Goal: Task Accomplishment & Management: Manage account settings

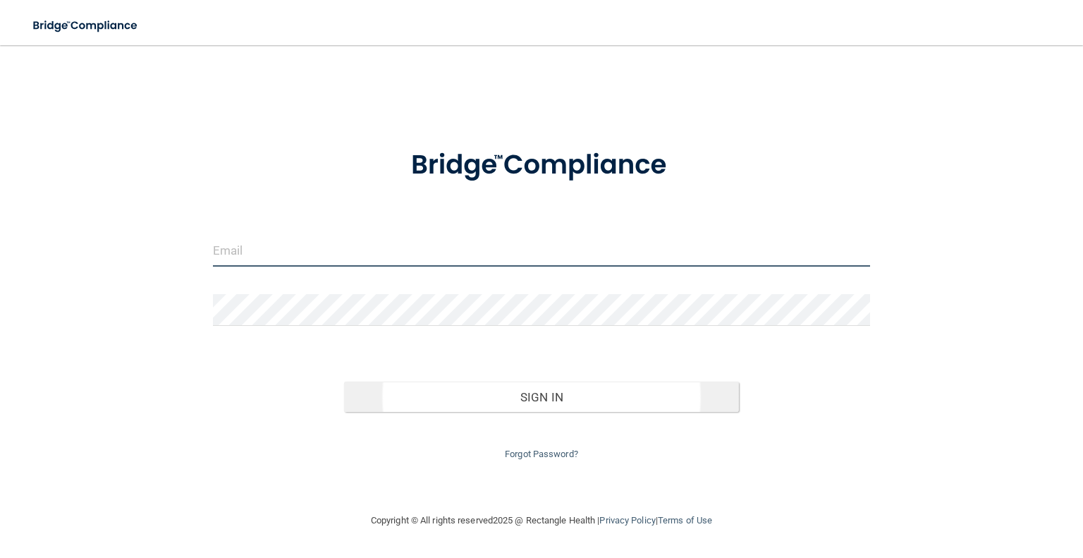
type input "[PERSON_NAME][EMAIL_ADDRESS][DOMAIN_NAME]"
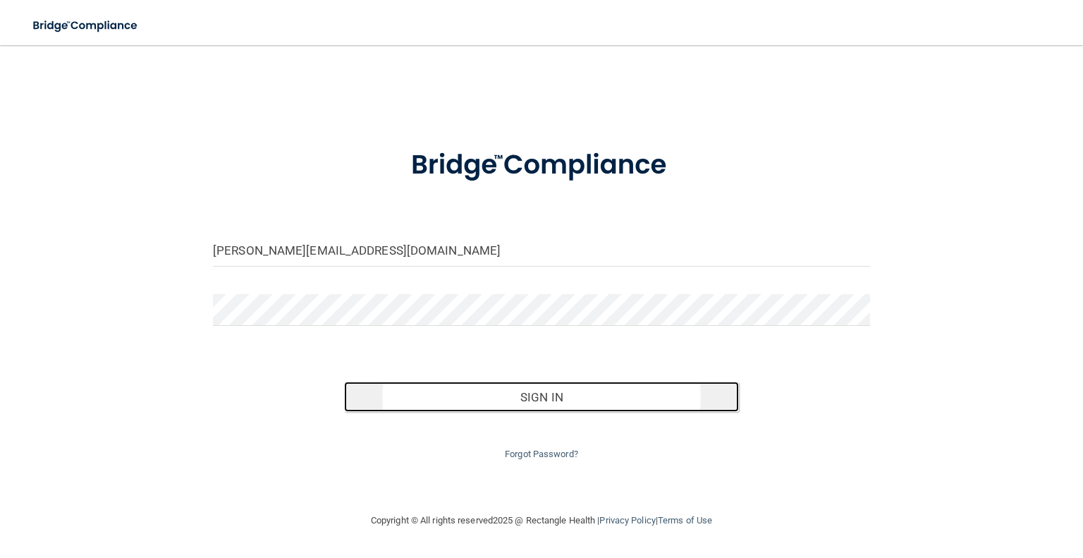
click at [543, 393] on button "Sign In" at bounding box center [541, 396] width 394 height 31
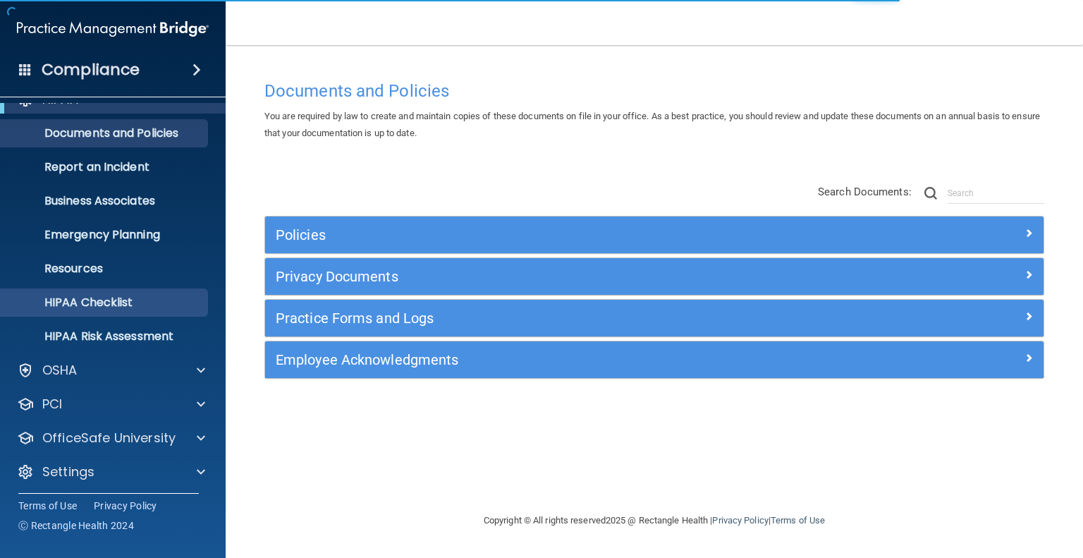
scroll to position [27, 0]
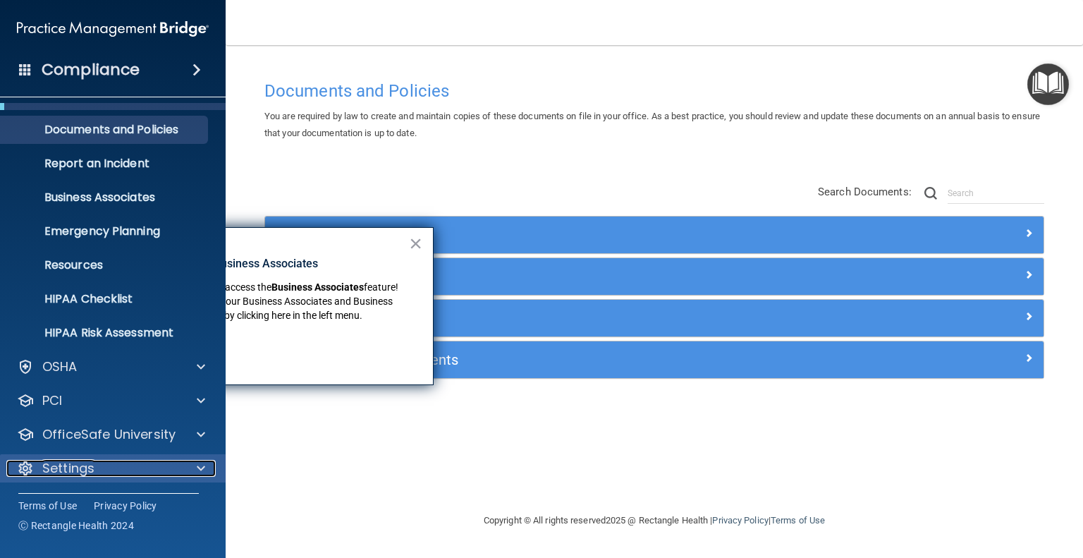
click at [82, 465] on p "Settings" at bounding box center [68, 468] width 52 height 17
click at [417, 237] on button "×" at bounding box center [415, 242] width 13 height 23
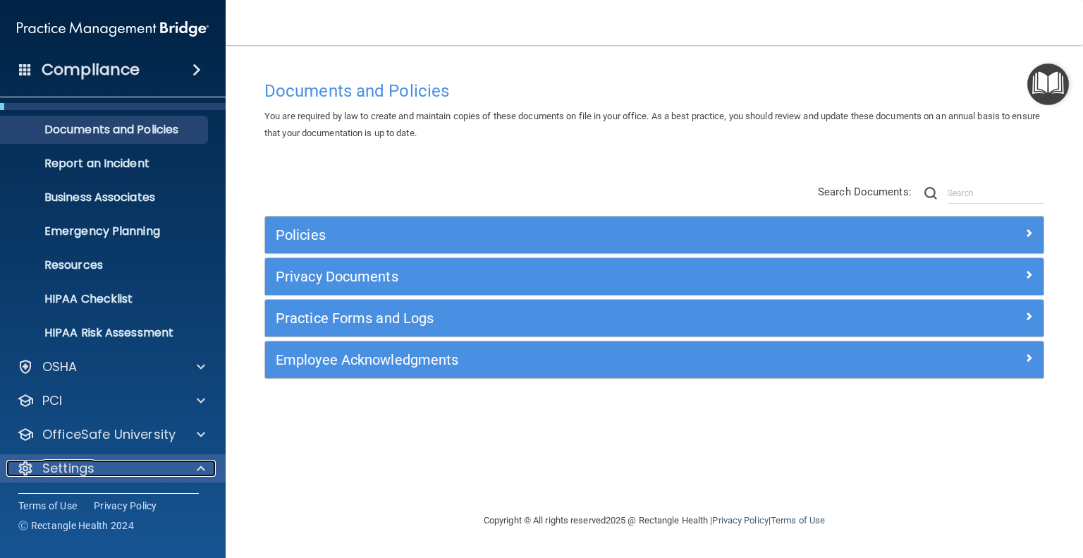
click at [75, 470] on p "Settings" at bounding box center [68, 468] width 52 height 17
click at [78, 464] on p "Settings" at bounding box center [68, 468] width 52 height 17
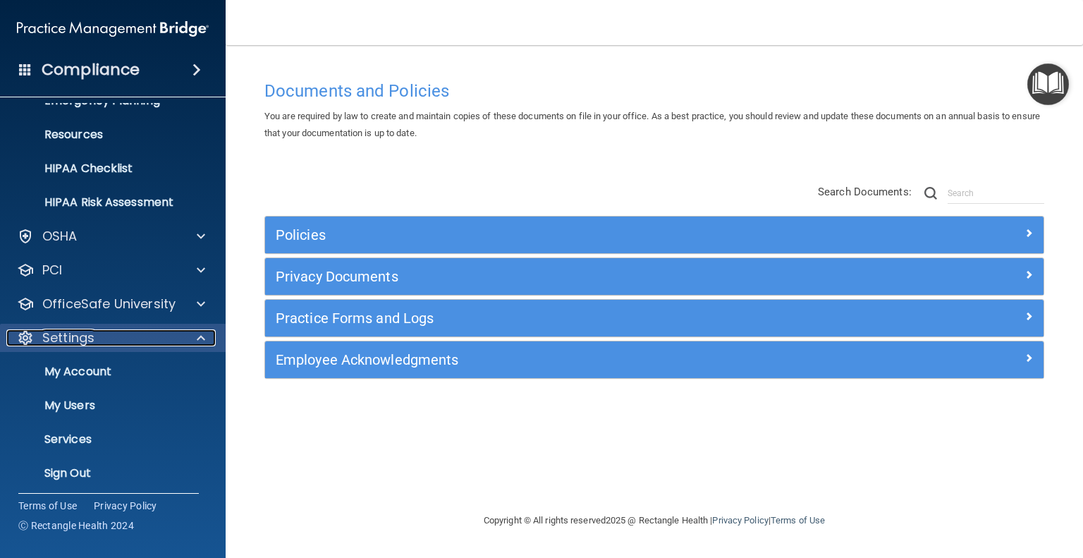
scroll to position [162, 0]
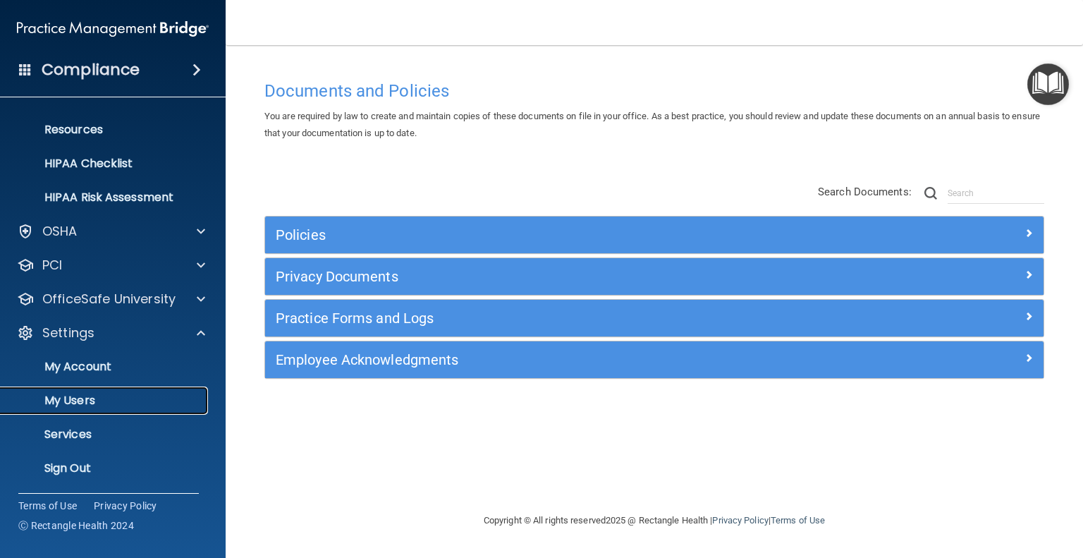
click at [74, 396] on p "My Users" at bounding box center [105, 400] width 192 height 14
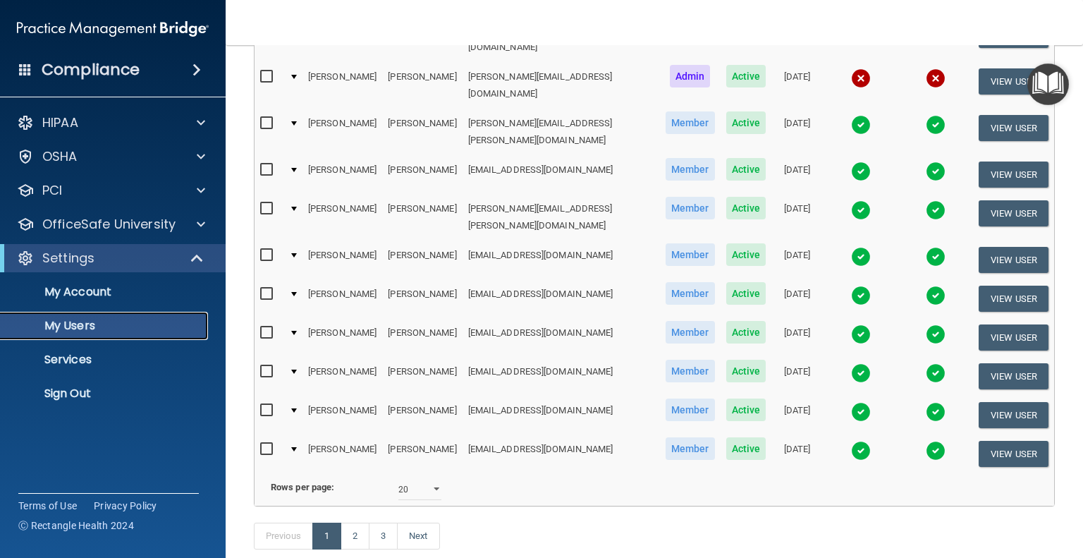
scroll to position [616, 0]
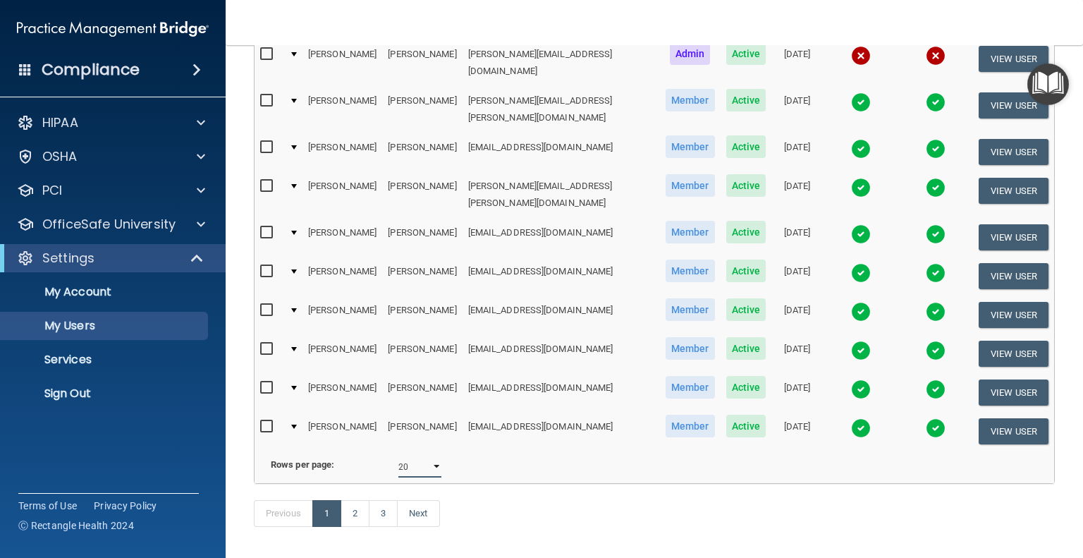
click at [435, 456] on select "10 20 30 40 all" at bounding box center [419, 466] width 43 height 21
select select "45"
click at [398, 456] on select "10 20 30 40 all" at bounding box center [419, 466] width 43 height 21
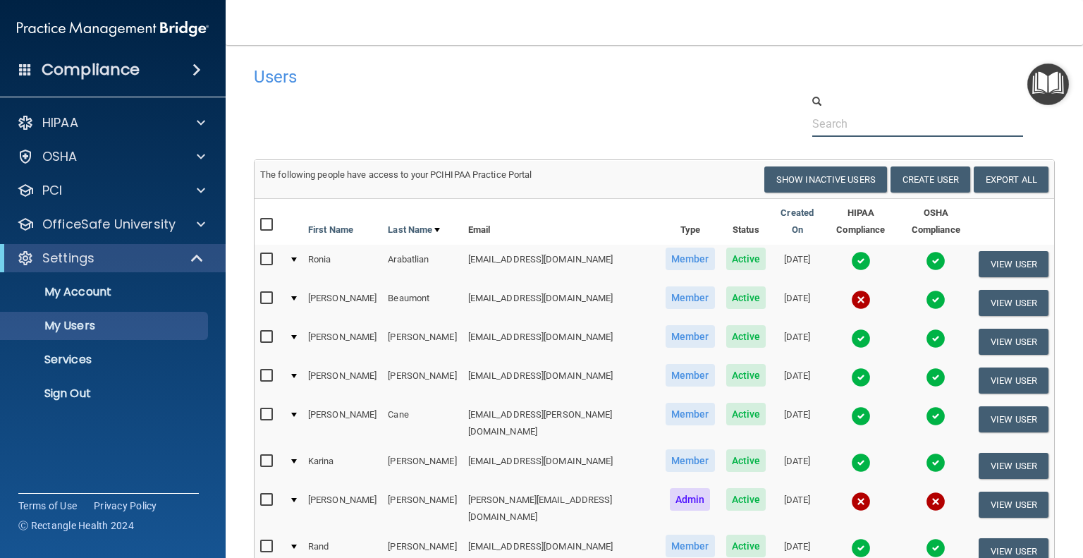
click at [828, 121] on input "text" at bounding box center [917, 124] width 211 height 26
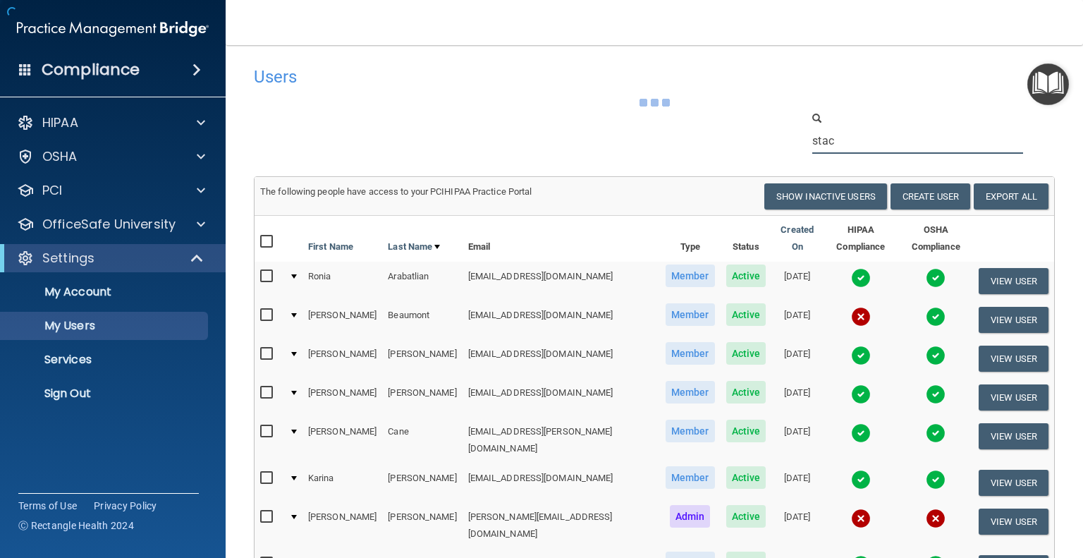
type input "[PERSON_NAME]"
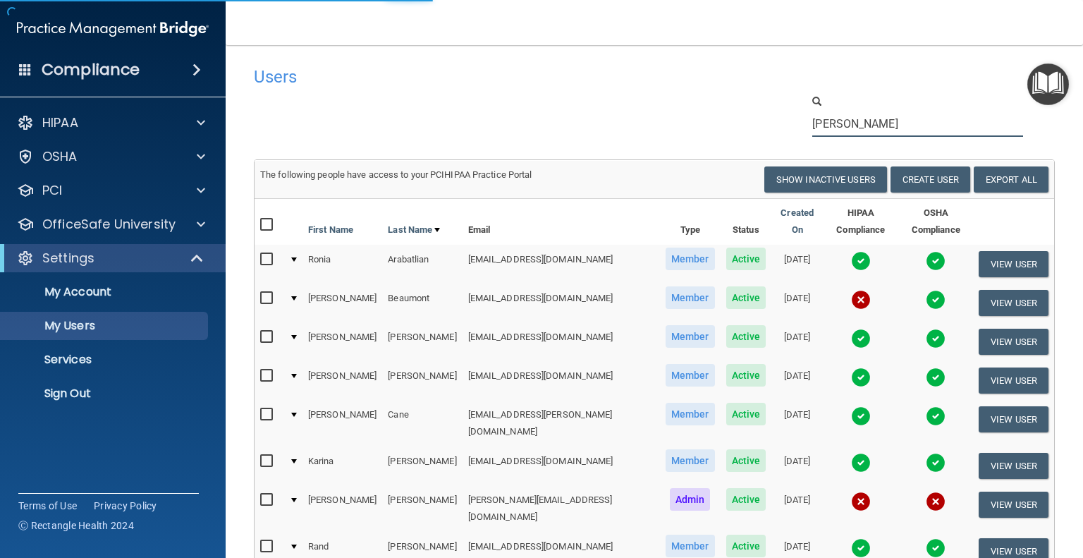
select select "20"
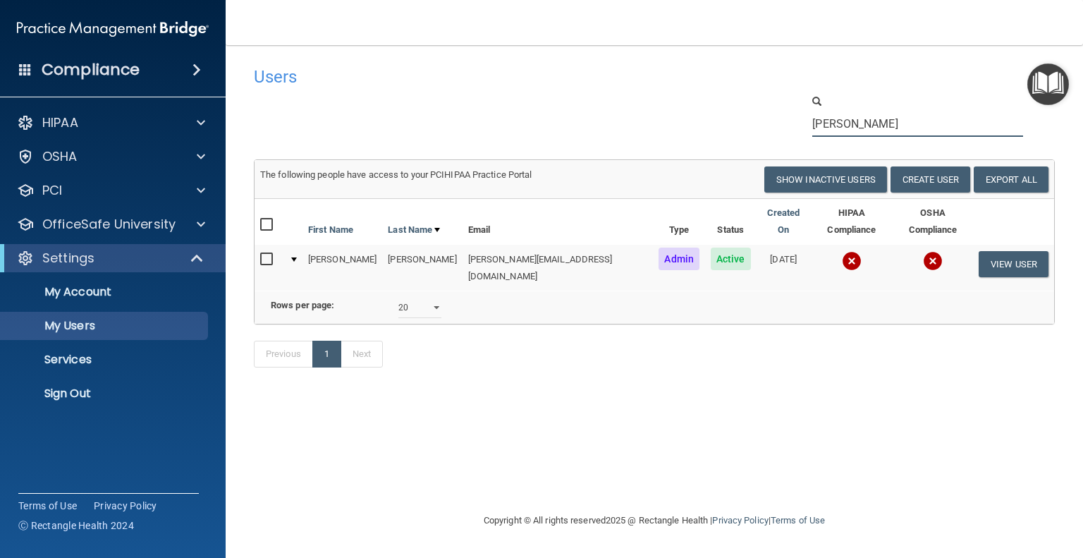
type input "[PERSON_NAME]"
click at [268, 254] on input "checkbox" at bounding box center [268, 259] width 16 height 11
checkbox input "true"
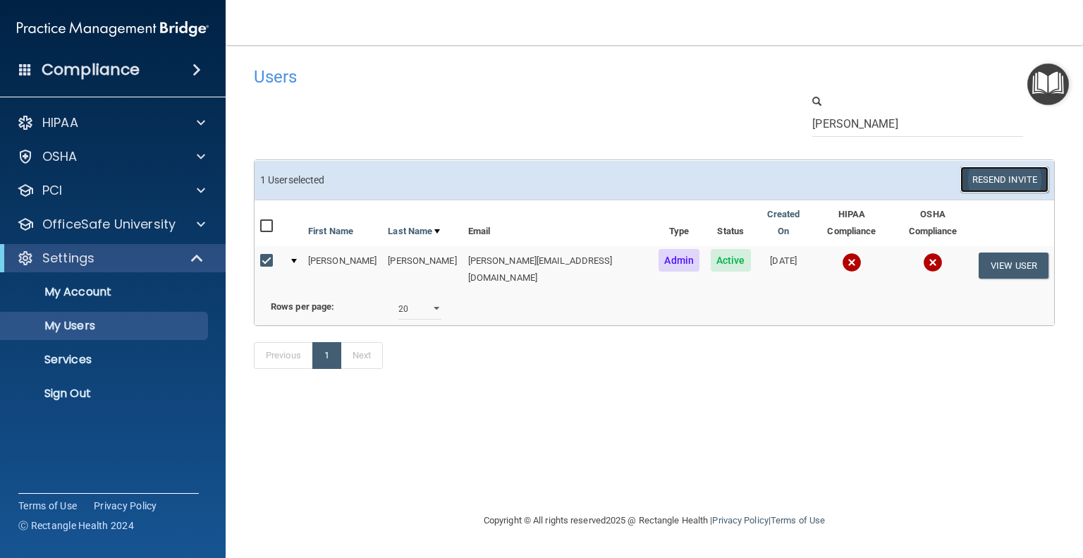
click at [1002, 178] on button "Resend Invite" at bounding box center [1004, 179] width 88 height 26
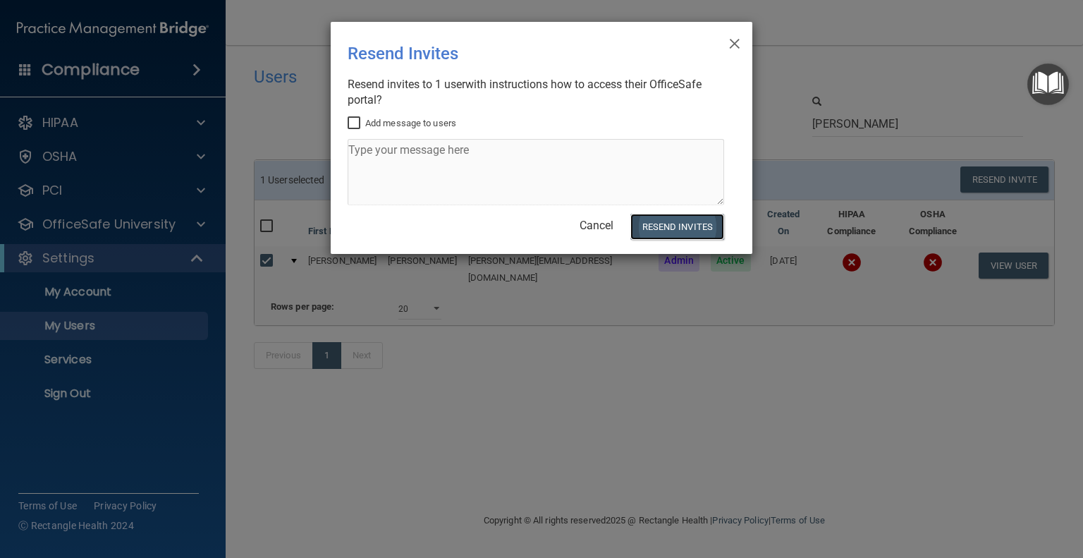
click at [668, 225] on button "Resend Invites" at bounding box center [677, 227] width 94 height 26
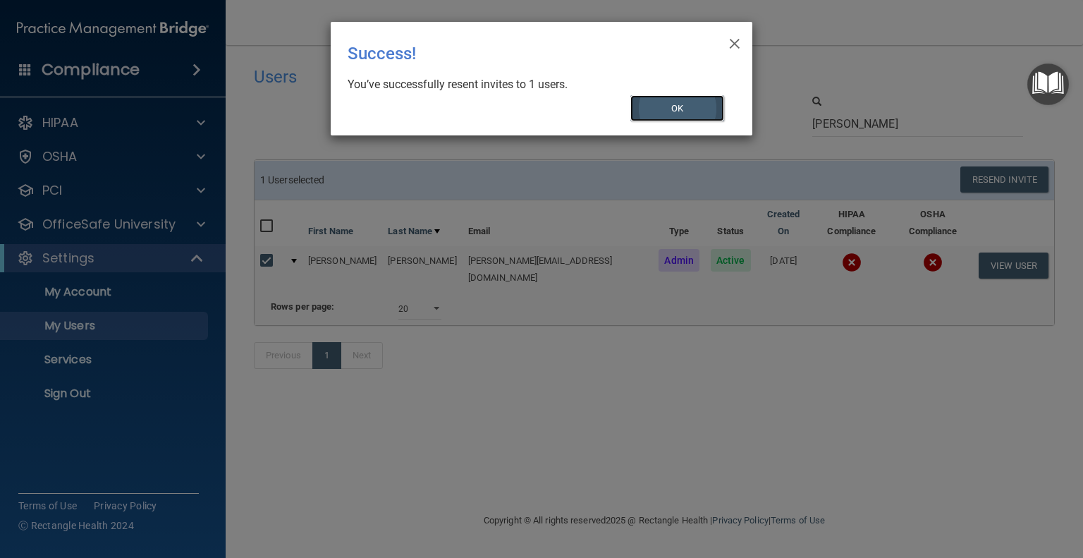
click at [673, 111] on button "OK" at bounding box center [677, 108] width 94 height 26
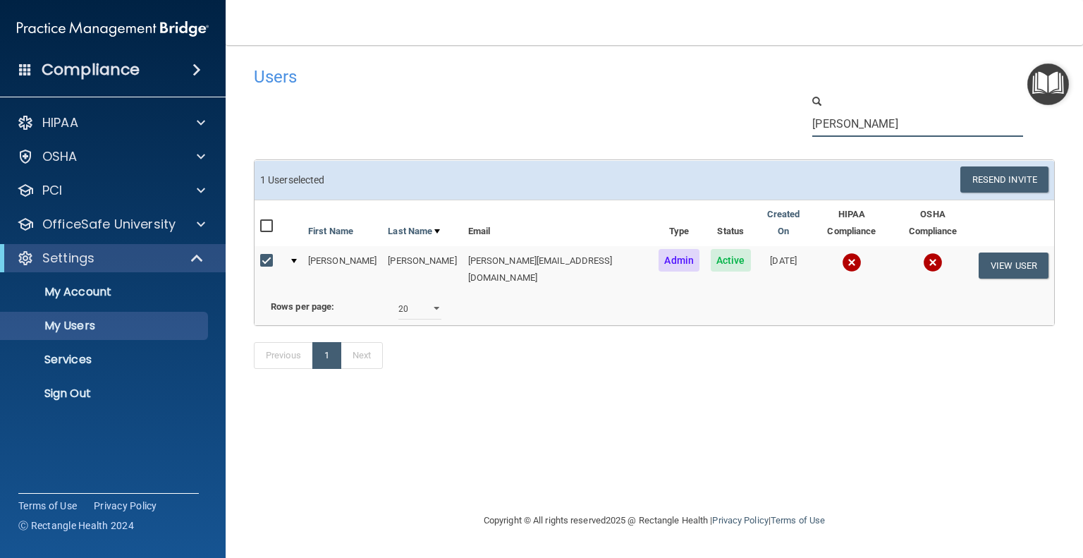
click at [836, 121] on input "[PERSON_NAME]" at bounding box center [917, 124] width 211 height 26
type input "[PERSON_NAME]"
click at [1001, 177] on button "Resend Invite" at bounding box center [1004, 179] width 88 height 26
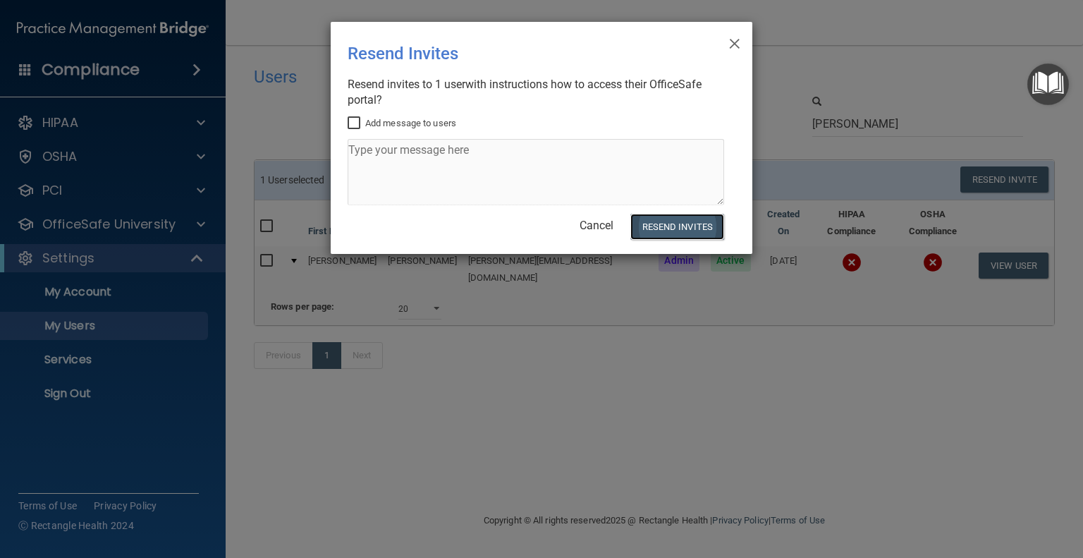
click at [675, 222] on button "Resend Invites" at bounding box center [677, 227] width 94 height 26
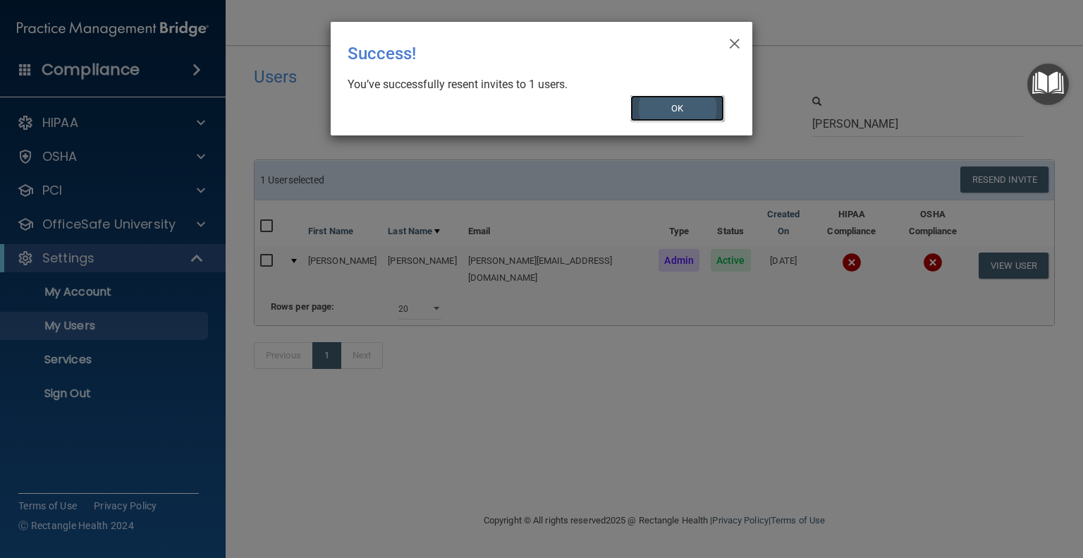
click at [674, 104] on button "OK" at bounding box center [677, 108] width 94 height 26
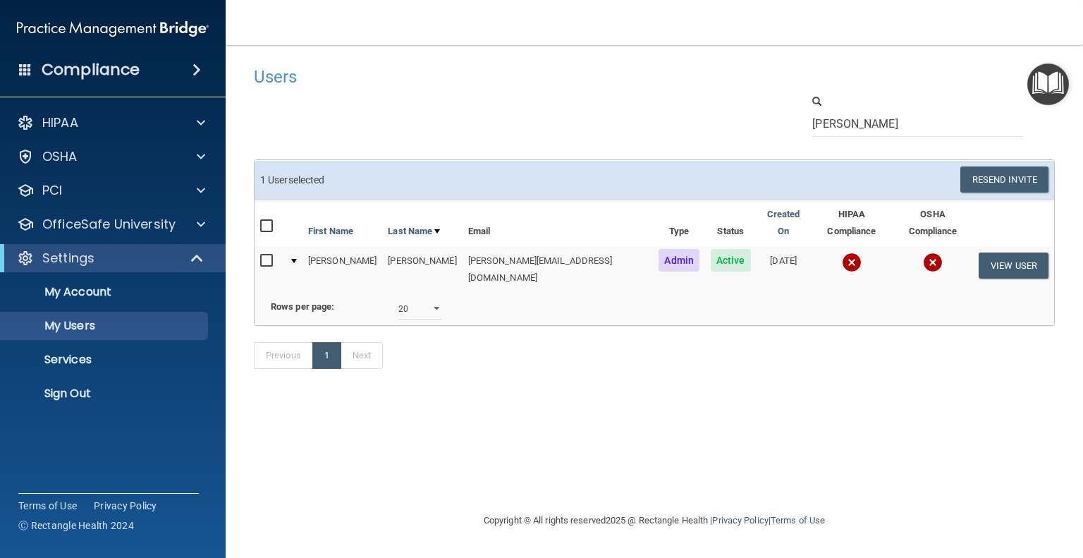
click at [269, 255] on input "checkbox" at bounding box center [268, 260] width 16 height 11
click at [1008, 181] on button "Resend Invite" at bounding box center [1004, 179] width 88 height 26
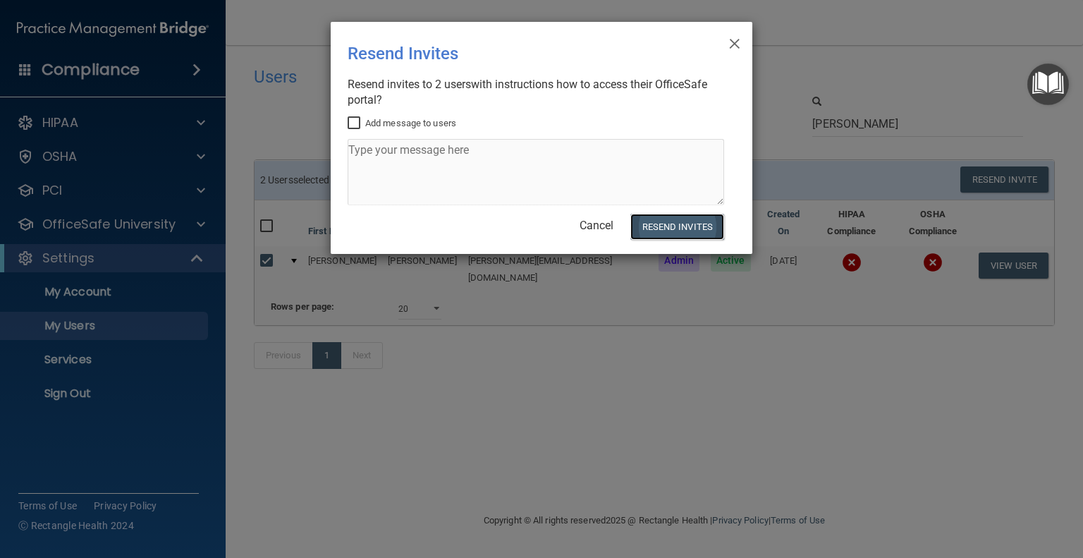
click at [684, 223] on button "Resend Invites" at bounding box center [677, 227] width 94 height 26
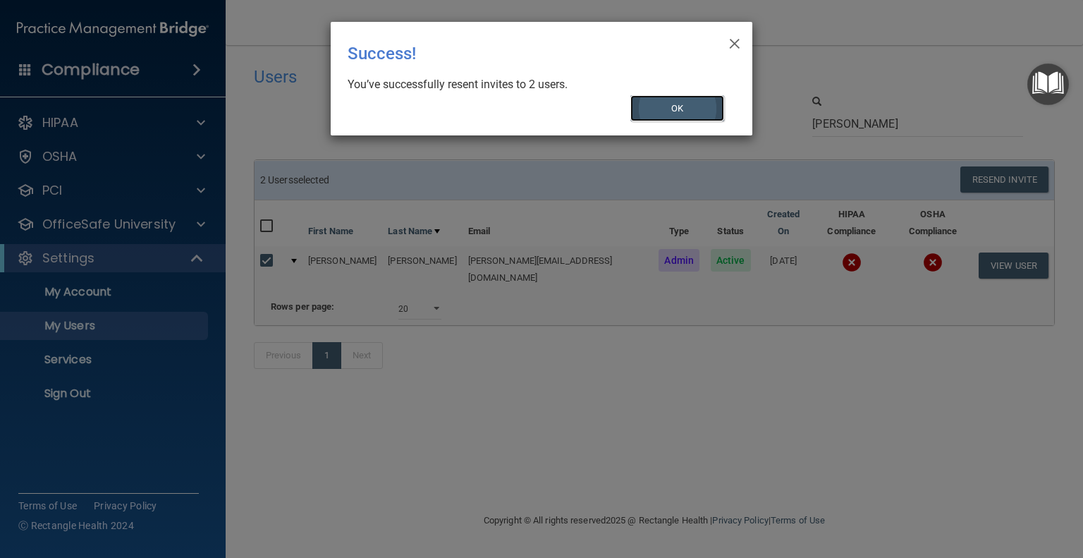
click at [676, 109] on button "OK" at bounding box center [677, 108] width 94 height 26
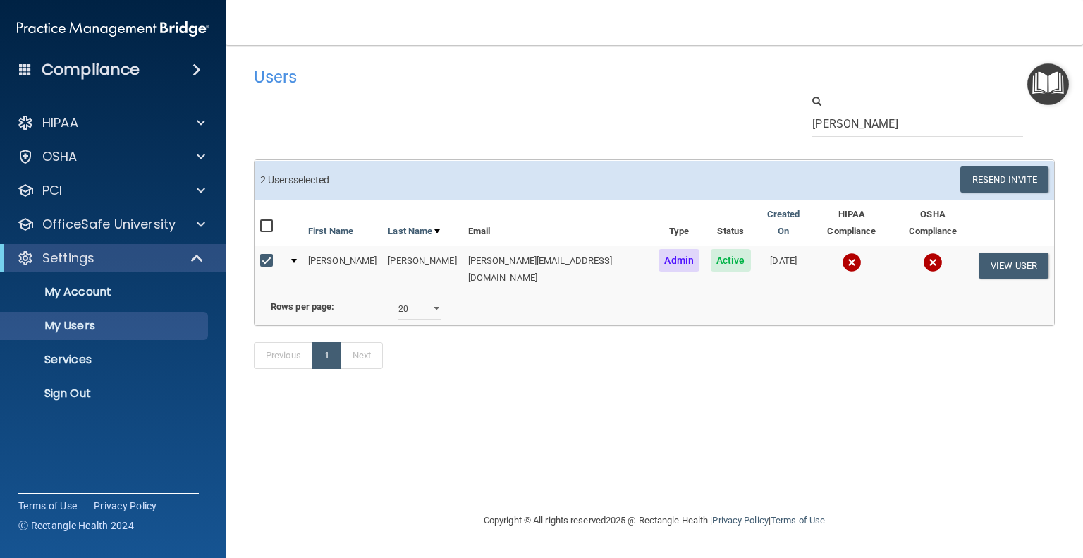
click at [268, 255] on input "checkbox" at bounding box center [268, 260] width 16 height 11
checkbox input "false"
click at [297, 259] on div at bounding box center [294, 261] width 6 height 4
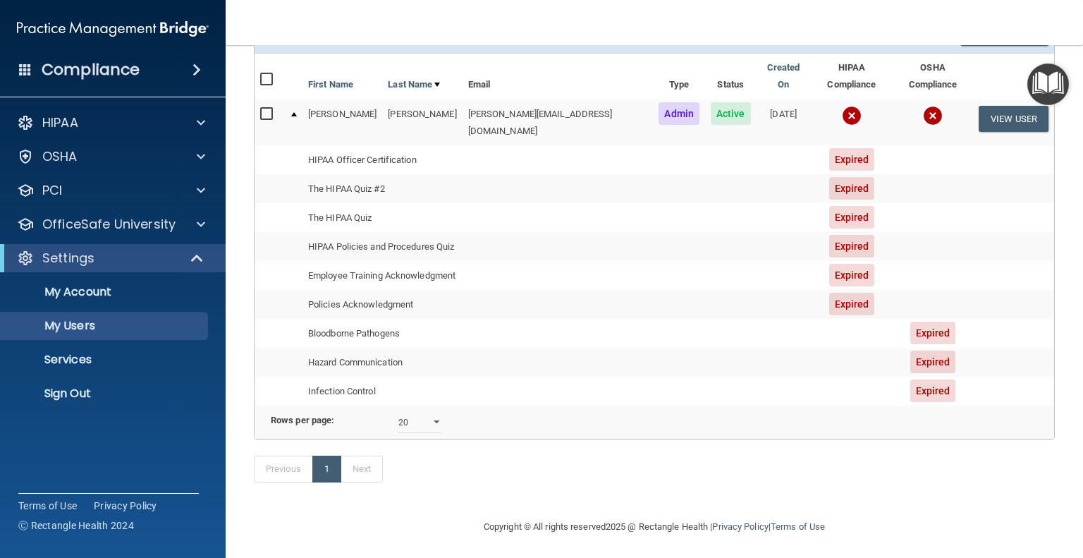
scroll to position [148, 0]
